Goal: Task Accomplishment & Management: Complete application form

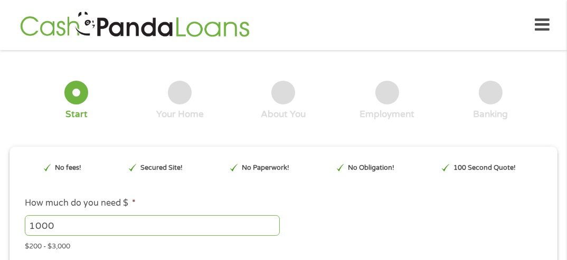
scroll to position [5, 0]
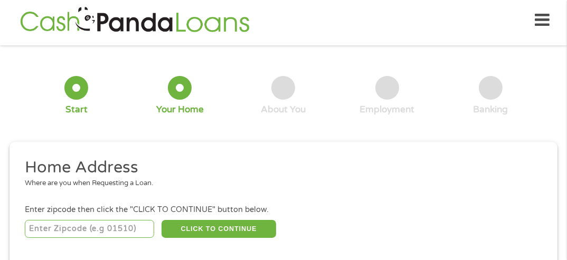
click at [82, 228] on input "number" at bounding box center [89, 229] width 129 height 18
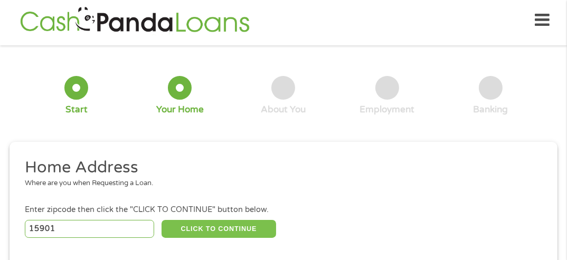
type input "15901"
click at [225, 221] on button "CLICK TO CONTINUE" at bounding box center [218, 229] width 114 height 18
type input "15901"
type input "[GEOGRAPHIC_DATA]"
select select "[US_STATE]"
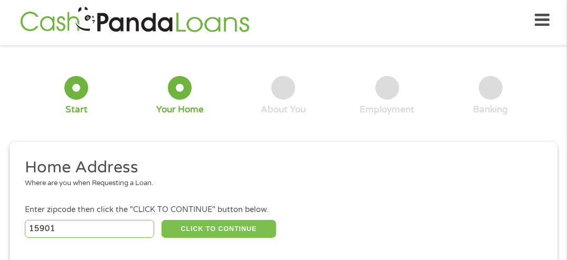
click at [224, 227] on button "CLICK TO CONTINUE" at bounding box center [218, 229] width 114 height 18
click at [204, 224] on button "CLICK TO CONTINUE" at bounding box center [218, 229] width 114 height 18
click at [142, 223] on input "15901" at bounding box center [89, 229] width 129 height 18
click at [281, 87] on div at bounding box center [283, 88] width 24 height 24
click at [270, 81] on div "About You" at bounding box center [283, 96] width 45 height 40
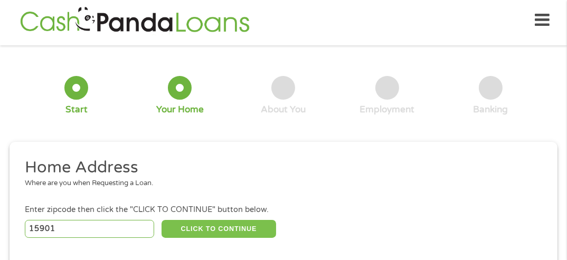
click at [210, 223] on button "CLICK TO CONTINUE" at bounding box center [218, 229] width 114 height 18
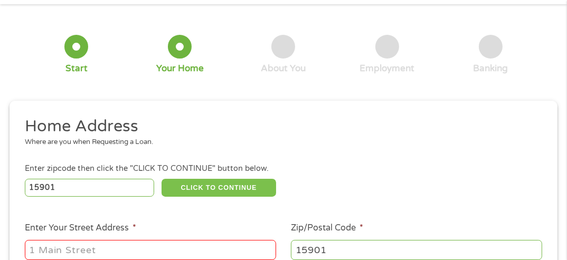
scroll to position [110, 0]
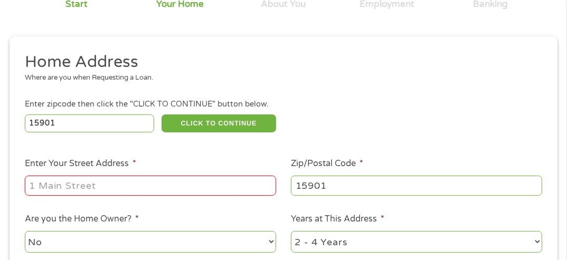
click at [153, 189] on input "Enter Your Street Address *" at bounding box center [150, 186] width 251 height 20
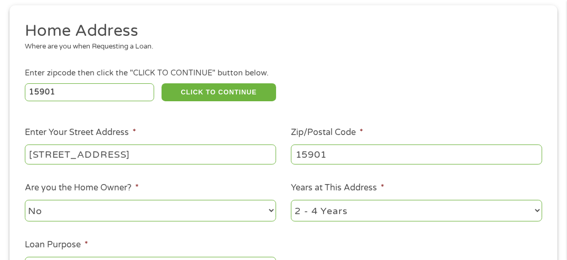
scroll to position [163, 0]
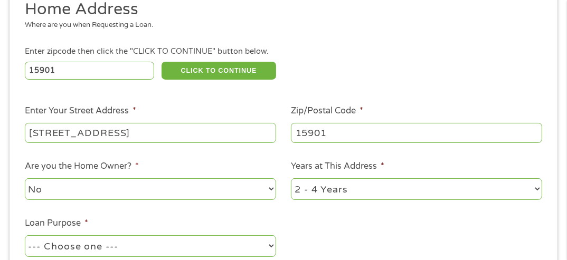
type input "[STREET_ADDRESS]"
click at [274, 188] on select "No Yes" at bounding box center [150, 189] width 251 height 22
click at [25, 179] on select "No Yes" at bounding box center [150, 189] width 251 height 22
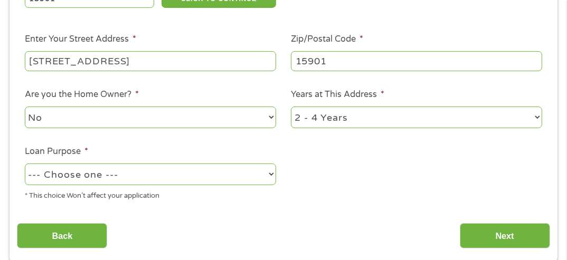
scroll to position [269, 0]
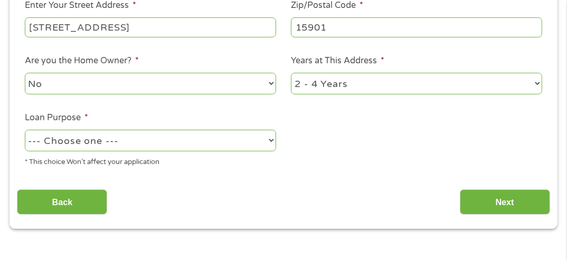
click at [271, 142] on select "--- Choose one --- Pay Bills Debt Consolidation Home Improvement Major Purchase…" at bounding box center [150, 141] width 251 height 22
select select "paybills"
click at [25, 130] on select "--- Choose one --- Pay Bills Debt Consolidation Home Improvement Major Purchase…" at bounding box center [150, 141] width 251 height 22
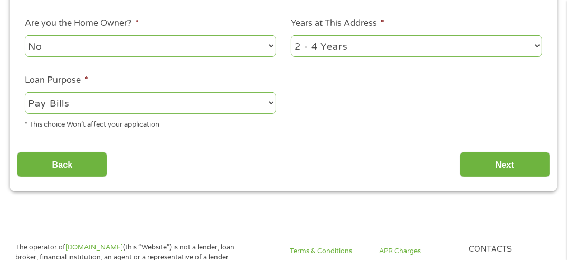
scroll to position [321, 0]
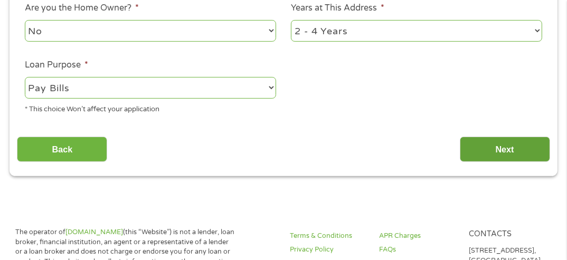
click at [501, 144] on input "Next" at bounding box center [505, 150] width 90 height 26
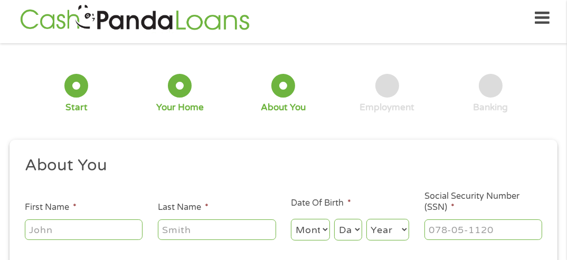
scroll to position [5, 0]
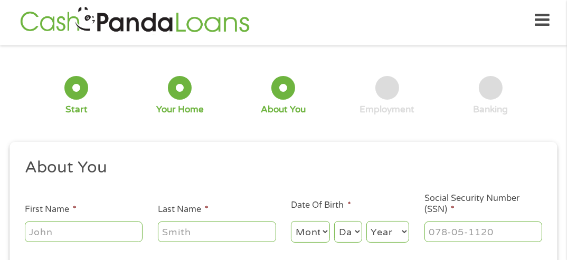
click at [74, 233] on input "First Name *" at bounding box center [84, 232] width 118 height 20
type input "[PERSON_NAME]"
click at [192, 236] on input "Last Name *" at bounding box center [217, 232] width 118 height 20
type input "[PERSON_NAME]"
click at [311, 237] on select "Month 1 2 3 4 5 6 7 8 9 10 11 12" at bounding box center [310, 232] width 39 height 22
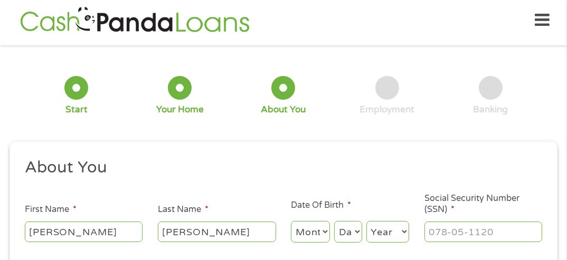
select select "5"
click at [291, 221] on select "Month 1 2 3 4 5 6 7 8 9 10 11 12" at bounding box center [310, 232] width 39 height 22
click at [357, 231] on select "Day 1 2 3 4 5 6 7 8 9 10 11 12 13 14 15 16 17 18 19 20 21 22 23 24 25 26 27 28 …" at bounding box center [348, 232] width 28 height 22
select select "12"
click at [334, 221] on select "Day 1 2 3 4 5 6 7 8 9 10 11 12 13 14 15 16 17 18 19 20 21 22 23 24 25 26 27 28 …" at bounding box center [348, 232] width 28 height 22
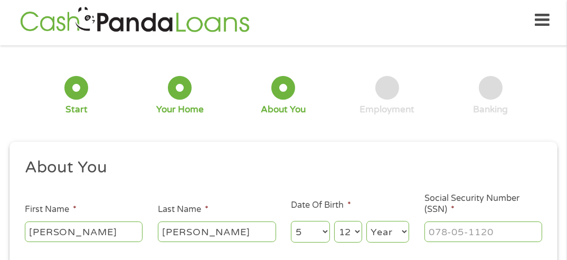
click at [403, 233] on select "Year [DATE] 2006 2005 2004 2003 2002 2001 2000 1999 1998 1997 1996 1995 1994 19…" at bounding box center [387, 232] width 43 height 22
select select "1962"
click at [366, 221] on select "Year [DATE] 2006 2005 2004 2003 2002 2001 2000 1999 1998 1997 1996 1995 1994 19…" at bounding box center [387, 232] width 43 height 22
click at [468, 230] on input "___-__-____" at bounding box center [483, 232] width 118 height 20
type input "180-56-9590"
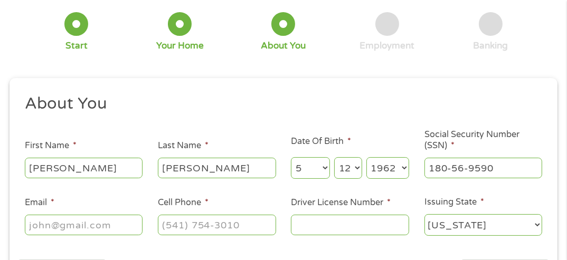
scroll to position [110, 0]
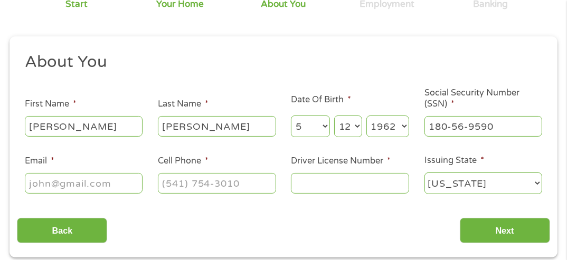
click at [296, 178] on input "Driver License Number *" at bounding box center [350, 183] width 118 height 20
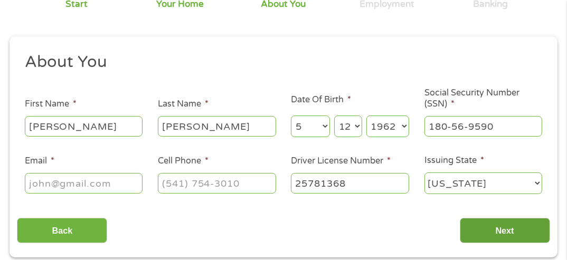
type input "25781368"
click at [488, 224] on input "Next" at bounding box center [505, 231] width 90 height 26
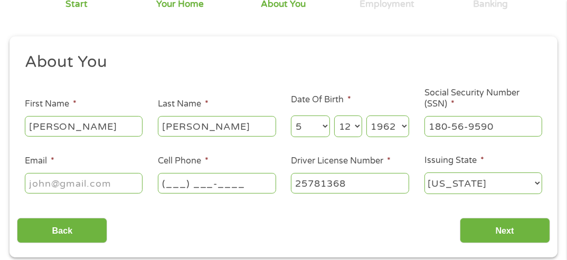
click at [179, 187] on input "(___) ___-____" at bounding box center [217, 183] width 118 height 20
type input "(8__) ___-____"
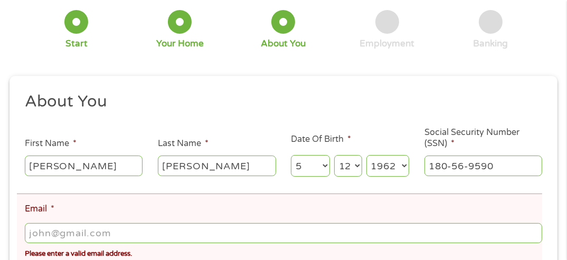
click at [131, 199] on li "Email * Please enter a valid email address." at bounding box center [279, 228] width 525 height 69
click at [112, 212] on li "Email * Please enter a valid email address." at bounding box center [279, 228] width 525 height 69
click at [69, 233] on input "Email *" at bounding box center [283, 233] width 517 height 20
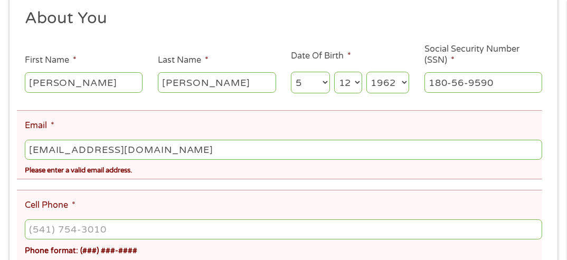
scroll to position [216, 0]
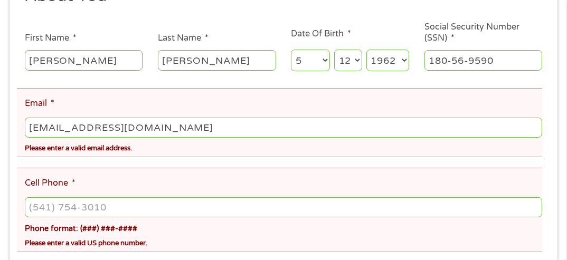
type input "[EMAIL_ADDRESS][DOMAIN_NAME]"
click at [161, 159] on ul "About You This field is hidden when viewing the form Title * --- Choose one ---…" at bounding box center [283, 149] width 532 height 326
click at [122, 207] on input "(___) ___-____" at bounding box center [283, 207] width 517 height 20
type input "[PHONE_NUMBER]"
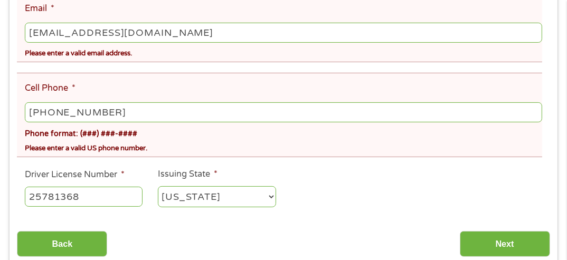
scroll to position [321, 0]
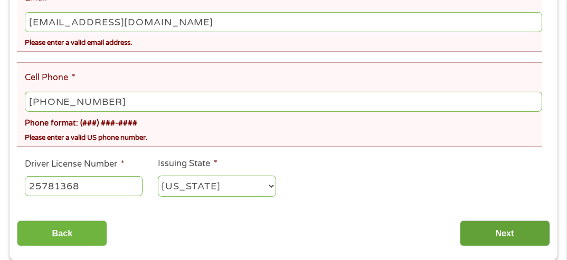
click at [506, 229] on input "Next" at bounding box center [505, 234] width 90 height 26
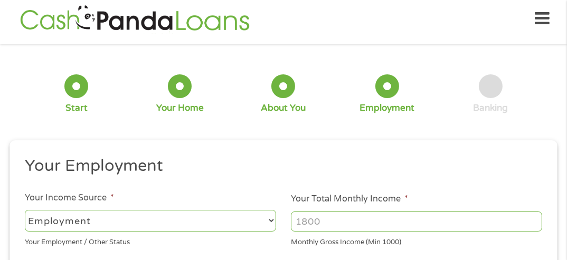
scroll to position [5, 0]
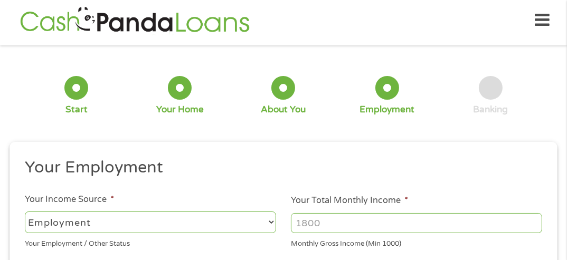
click at [420, 223] on input "Your Total Monthly Income *" at bounding box center [416, 223] width 251 height 20
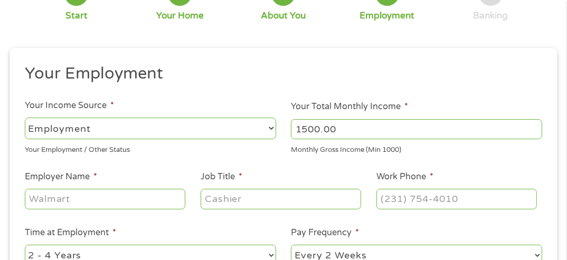
scroll to position [106, 0]
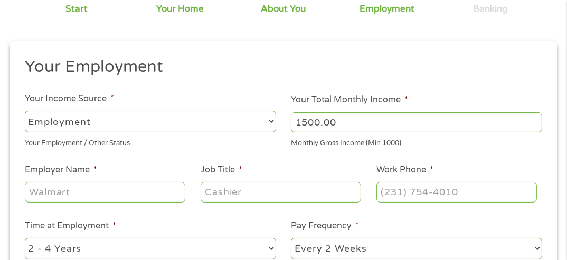
type input "1500.00"
click at [89, 193] on input "Employer Name *" at bounding box center [105, 192] width 160 height 20
type input "FCYFA"
click at [259, 194] on input "Job Title *" at bounding box center [281, 192] width 160 height 20
type input "o"
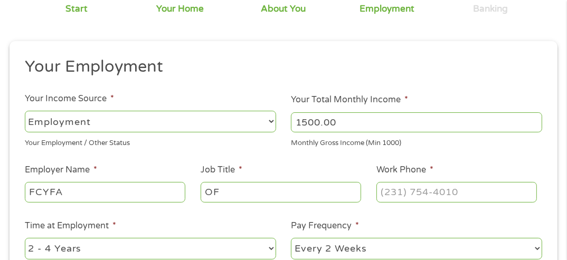
type input "O"
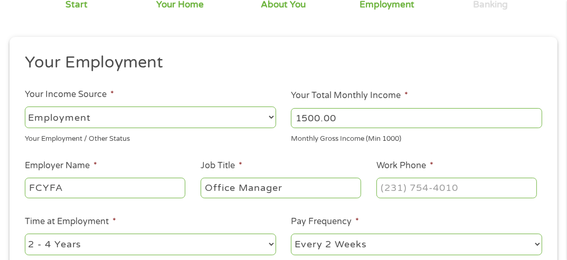
scroll to position [158, 0]
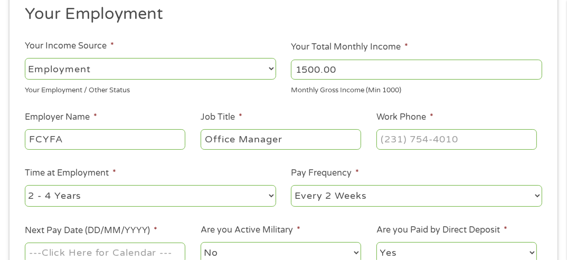
type input "Office Manager"
click at [429, 143] on input "(___) ___-____" at bounding box center [456, 139] width 160 height 20
click at [471, 136] on input "[PHONE_NUMBER]" at bounding box center [456, 139] width 160 height 20
type input "[PHONE_NUMBER]"
click at [274, 196] on select "--- Choose one --- 1 Year or less 1 - 2 Years 2 - 4 Years Over 4 Years" at bounding box center [150, 196] width 251 height 22
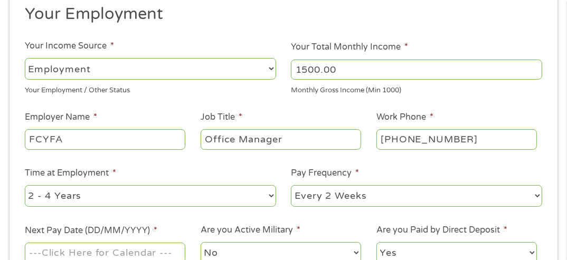
select select "60months"
click at [25, 185] on select "--- Choose one --- 1 Year or less 1 - 2 Years 2 - 4 Years Over 4 Years" at bounding box center [150, 196] width 251 height 22
click at [540, 198] on select "--- Choose one --- Every 2 Weeks Every Week Monthly Semi-Monthly" at bounding box center [416, 196] width 251 height 22
select select "monthly"
click at [291, 185] on select "--- Choose one --- Every 2 Weeks Every Week Monthly Semi-Monthly" at bounding box center [416, 196] width 251 height 22
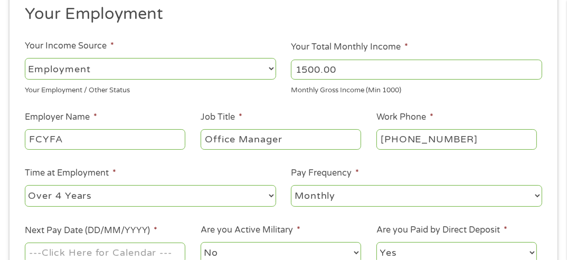
scroll to position [211, 0]
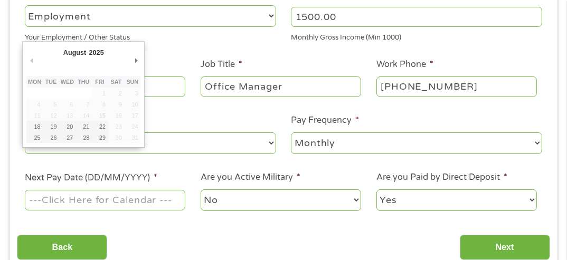
click at [149, 200] on input "Next Pay Date (DD/MM/YYYY) *" at bounding box center [105, 200] width 160 height 20
type input "[DATE]"
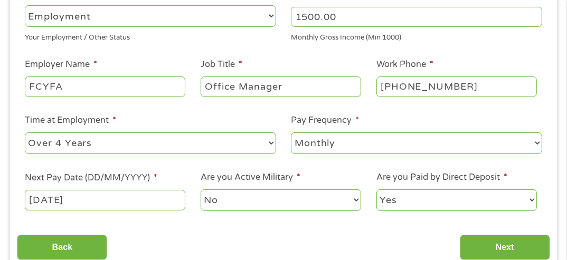
scroll to position [264, 0]
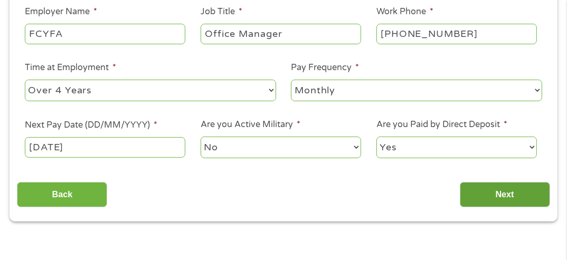
click at [509, 195] on input "Next" at bounding box center [505, 195] width 90 height 26
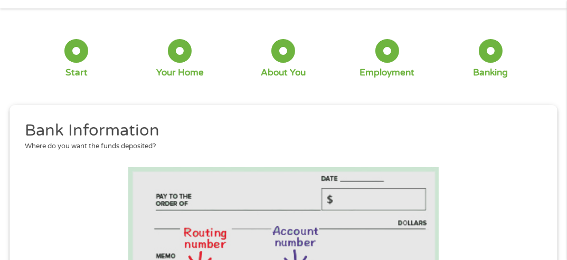
scroll to position [163, 0]
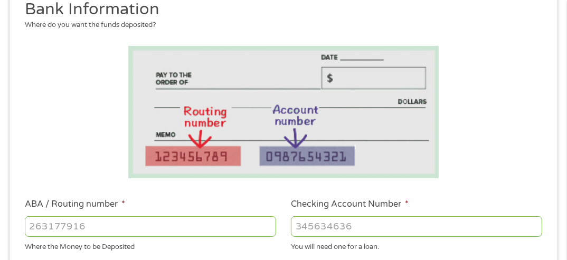
click at [46, 224] on input "ABA / Routing number *" at bounding box center [150, 226] width 251 height 20
type input "031316815"
type input "1ST SUMMIT BANK"
type input "031316815"
click at [339, 221] on input "Checking Account Number *" at bounding box center [416, 226] width 251 height 20
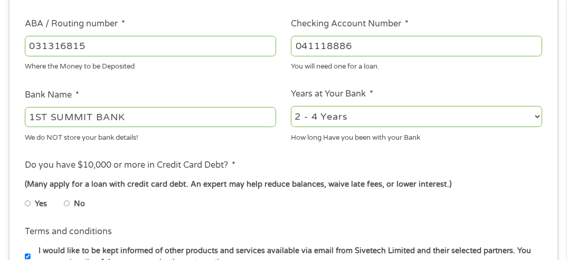
scroll to position [374, 0]
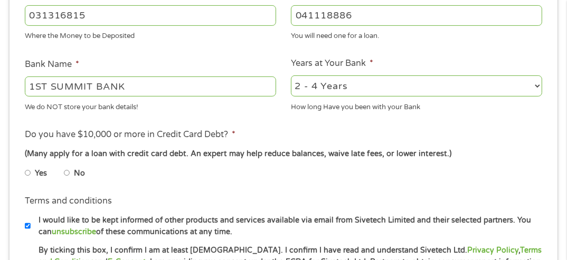
type input "041118886"
click at [539, 87] on select "2 - 4 Years 6 - 12 Months 1 - 2 Years Over 4 Years" at bounding box center [416, 86] width 251 height 22
select select "60months"
click at [291, 75] on select "2 - 4 Years 6 - 12 Months 1 - 2 Years Over 4 Years" at bounding box center [416, 86] width 251 height 22
click at [63, 172] on li "Yes" at bounding box center [44, 173] width 39 height 21
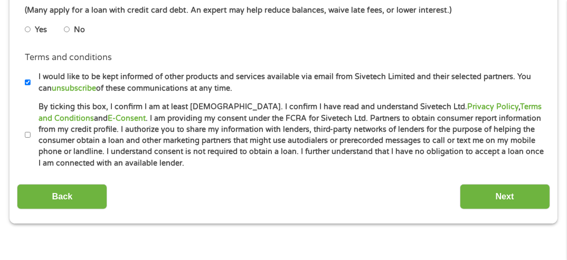
scroll to position [532, 0]
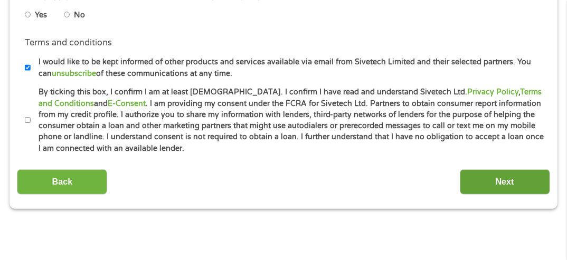
click at [500, 177] on input "Next" at bounding box center [505, 182] width 90 height 26
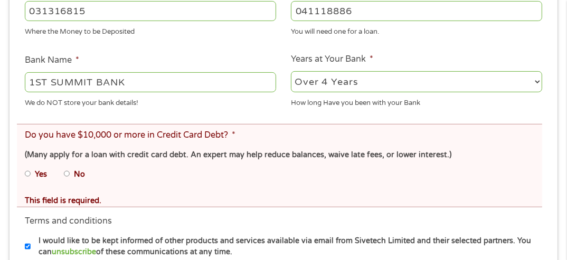
scroll to position [427, 0]
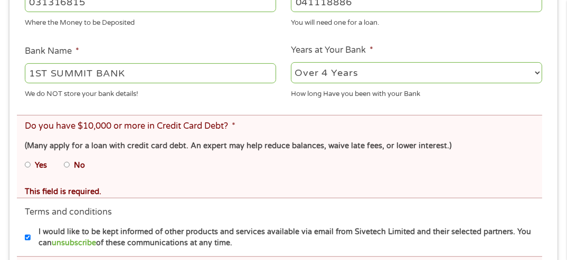
click at [67, 164] on input "No" at bounding box center [67, 165] width 6 height 17
radio input "true"
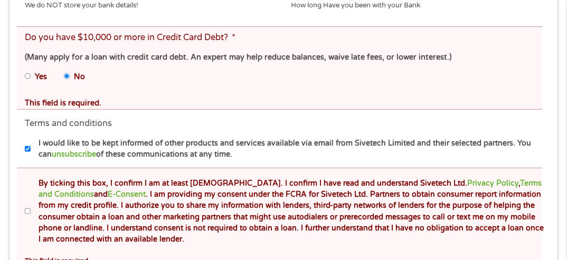
scroll to position [532, 0]
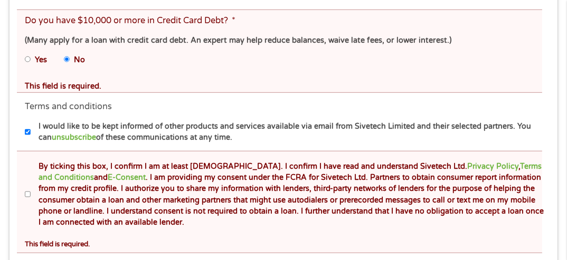
click at [26, 196] on input "By ticking this box, I confirm I am at least [DEMOGRAPHIC_DATA]. I confirm I ha…" at bounding box center [28, 194] width 6 height 17
checkbox input "true"
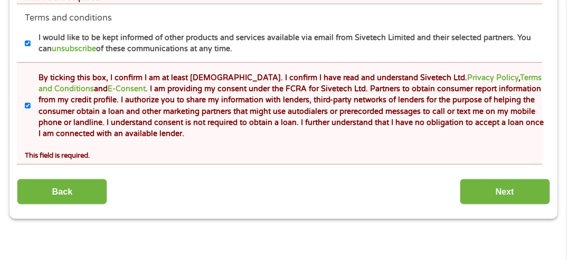
scroll to position [638, 0]
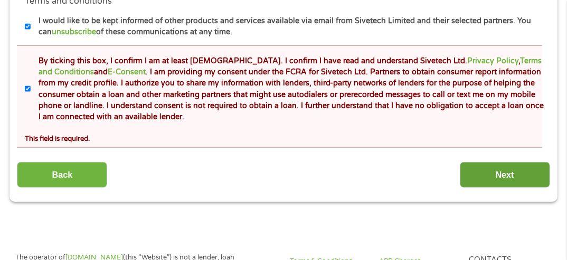
click at [497, 168] on input "Next" at bounding box center [505, 175] width 90 height 26
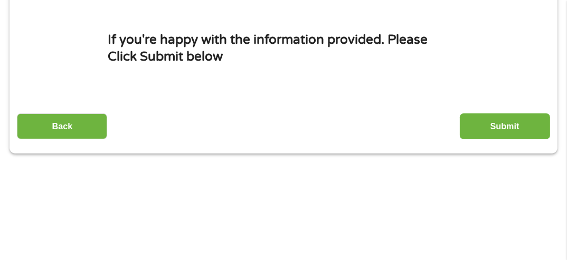
scroll to position [163, 0]
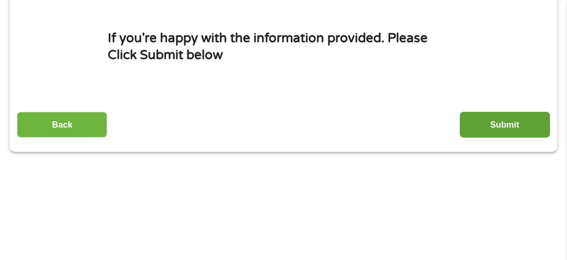
click at [500, 119] on input "Submit" at bounding box center [505, 125] width 90 height 26
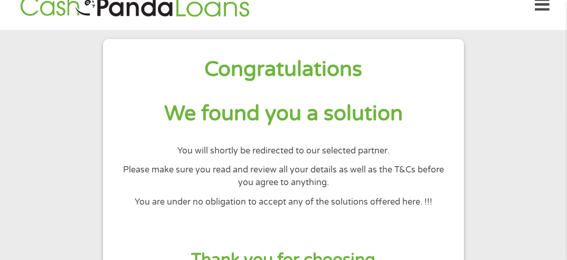
scroll to position [0, 0]
